Goal: Information Seeking & Learning: Learn about a topic

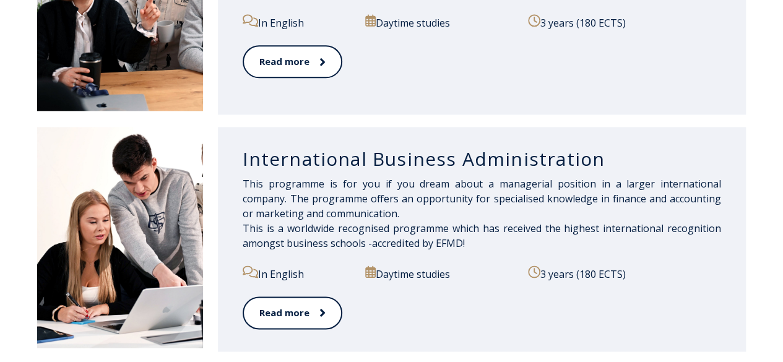
scroll to position [867, 0]
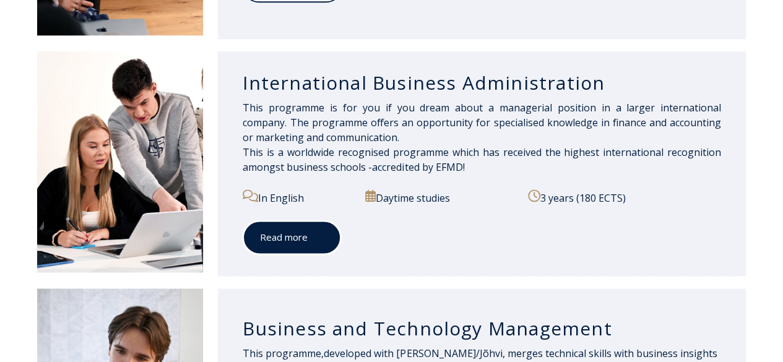
drag, startPoint x: 311, startPoint y: 232, endPoint x: 329, endPoint y: 222, distance: 20.8
click at [311, 231] on span at bounding box center [316, 237] width 16 height 12
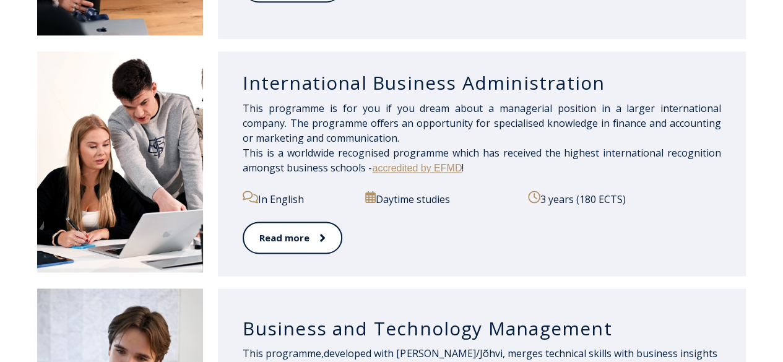
scroll to position [863, 0]
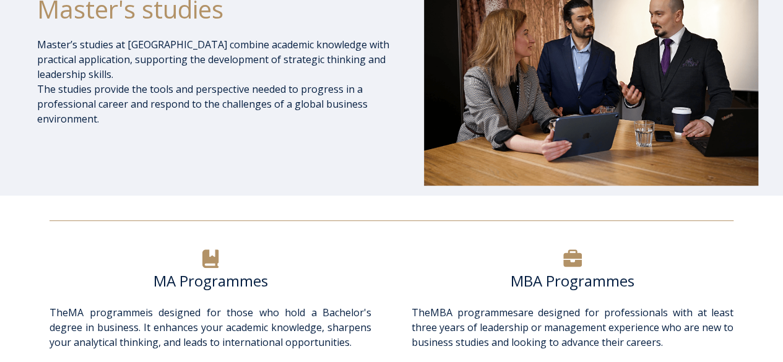
scroll to position [61, 0]
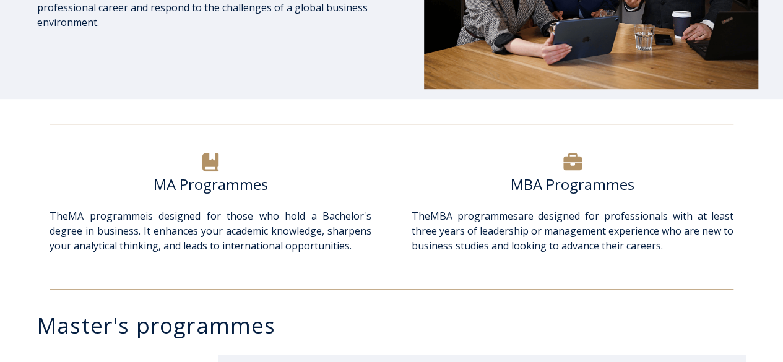
scroll to position [308, 0]
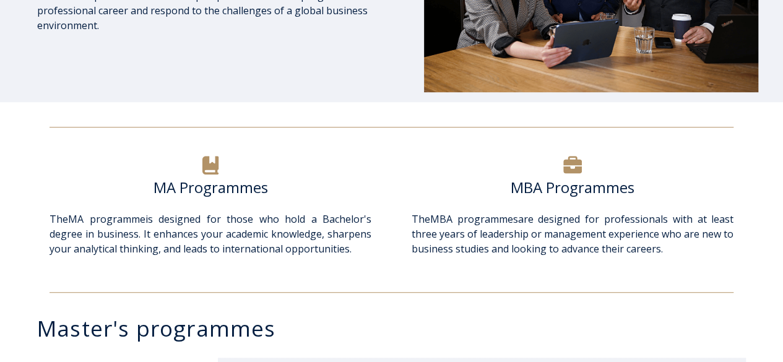
click at [194, 187] on h6 "MA Programmes" at bounding box center [211, 187] width 322 height 19
click at [217, 180] on h6 "MA Programmes" at bounding box center [211, 187] width 322 height 19
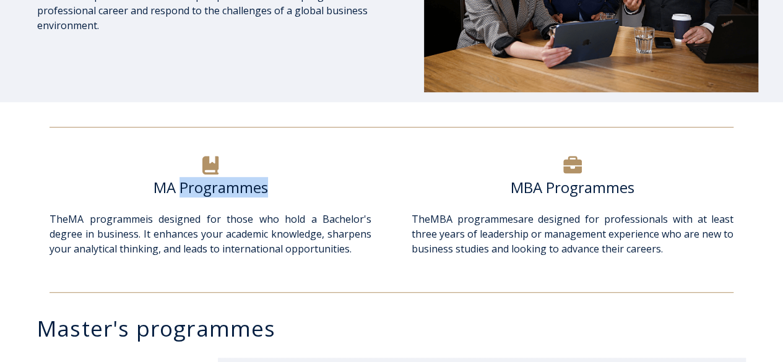
click at [217, 180] on h6 "MA Programmes" at bounding box center [211, 187] width 322 height 19
click at [313, 175] on div at bounding box center [211, 165] width 322 height 25
drag, startPoint x: 313, startPoint y: 175, endPoint x: 343, endPoint y: 170, distance: 30.1
click at [313, 175] on div at bounding box center [211, 165] width 322 height 25
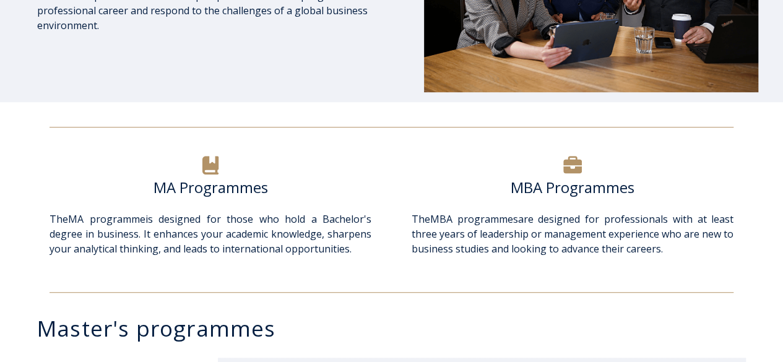
click at [420, 188] on h6 "MBA Programmes" at bounding box center [573, 187] width 322 height 19
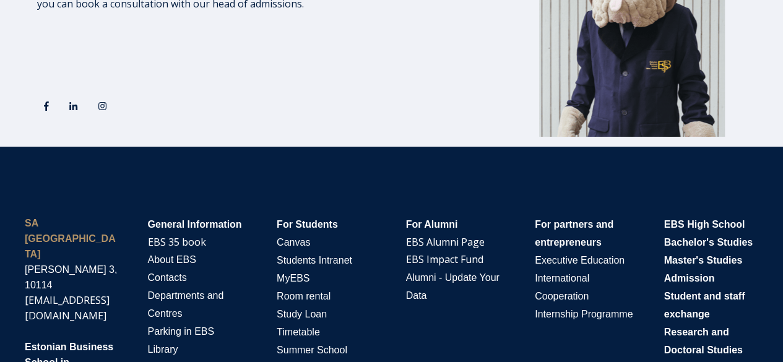
scroll to position [2480, 0]
